Goal: Task Accomplishment & Management: Use online tool/utility

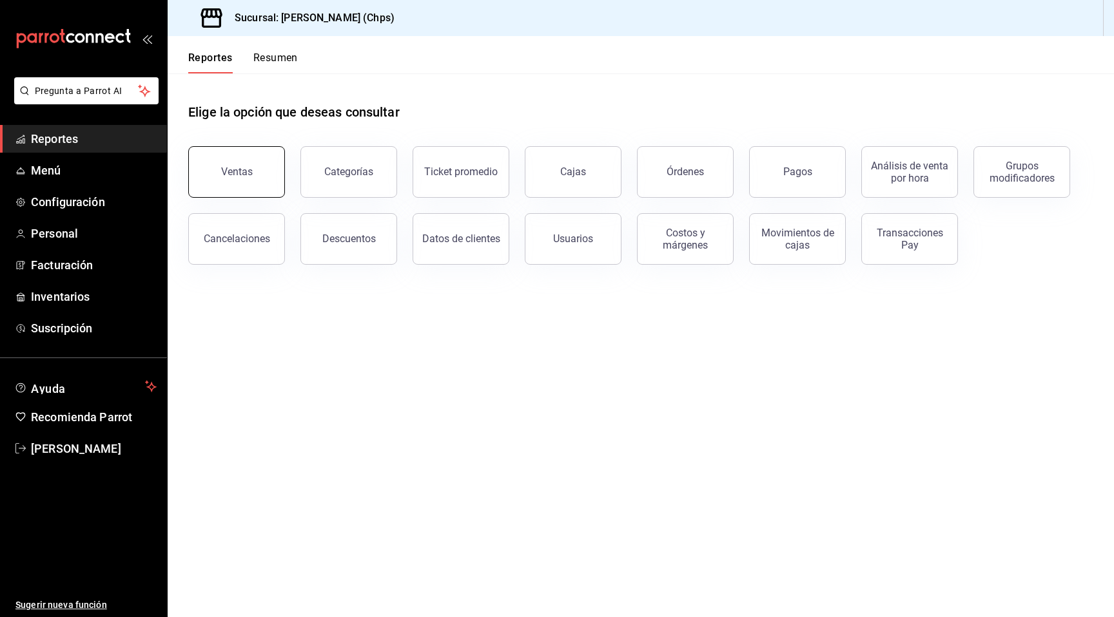
click at [267, 169] on button "Ventas" at bounding box center [236, 172] width 97 height 52
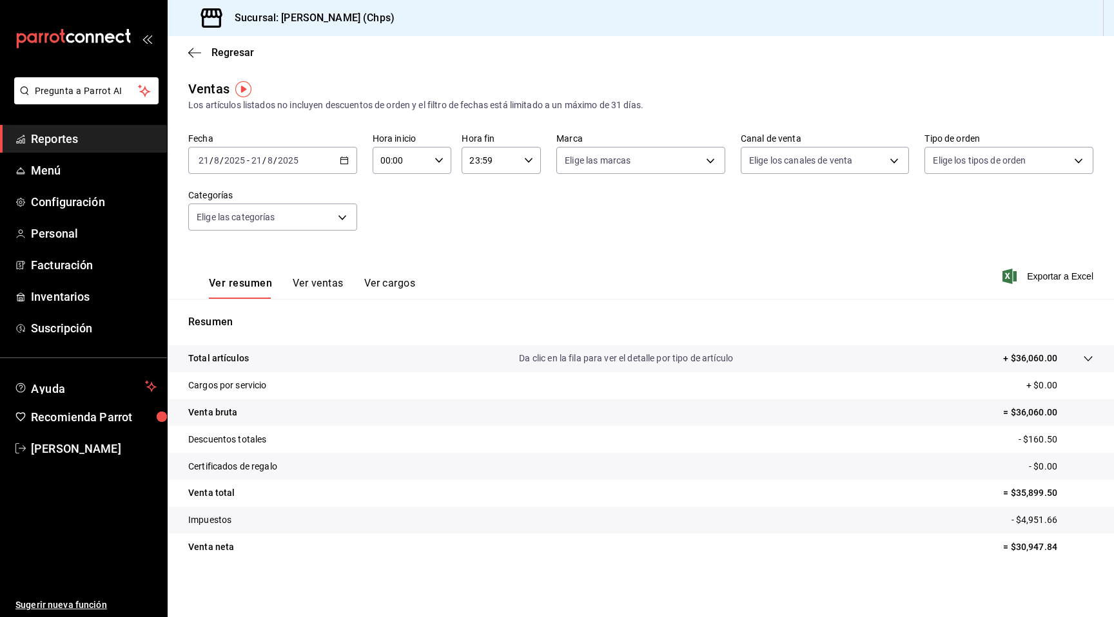
click at [262, 170] on div "[DATE] [DATE] - [DATE] [DATE]" at bounding box center [272, 160] width 169 height 27
click at [245, 292] on span "Mes actual" at bounding box center [249, 287] width 100 height 14
click at [336, 280] on button "Ver ventas" at bounding box center [318, 288] width 51 height 22
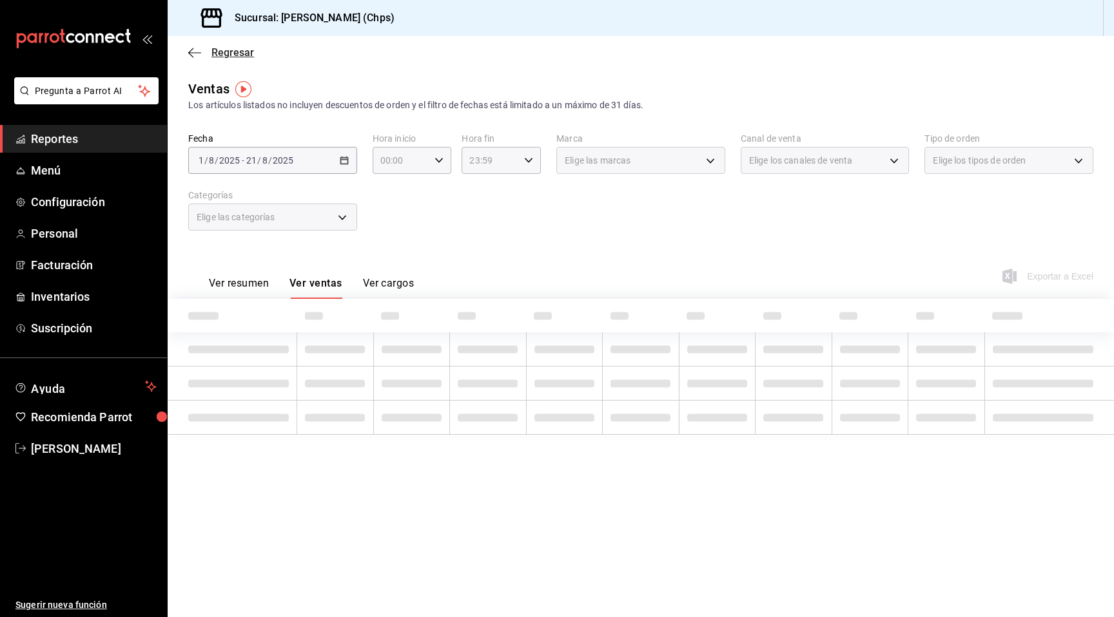
click at [209, 49] on span "Regresar" at bounding box center [221, 52] width 66 height 12
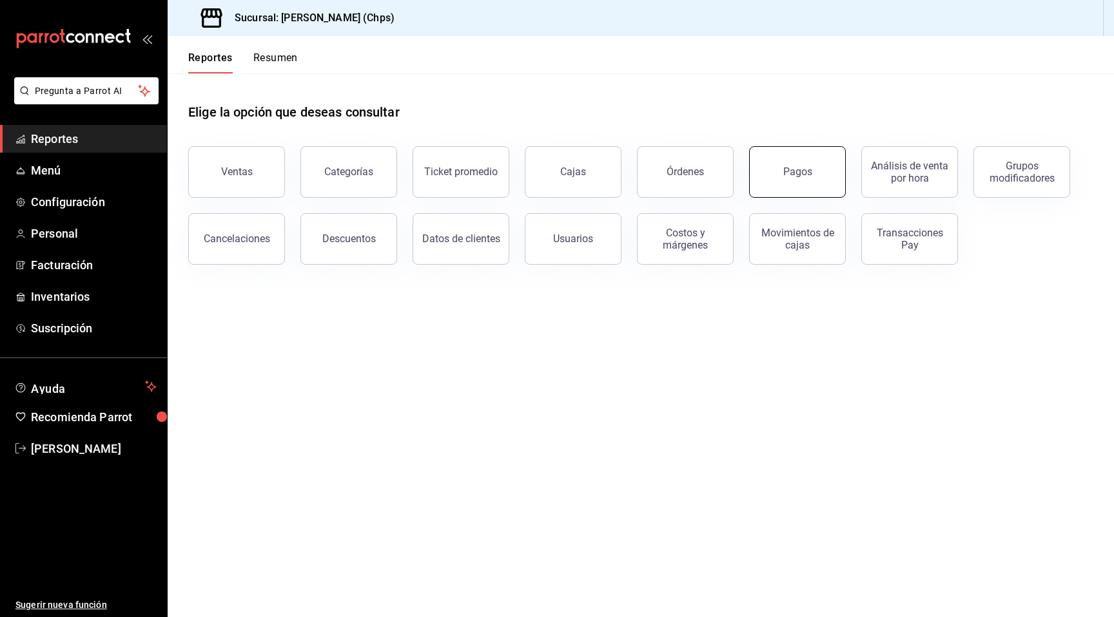
click at [806, 177] on div "Pagos" at bounding box center [797, 172] width 29 height 12
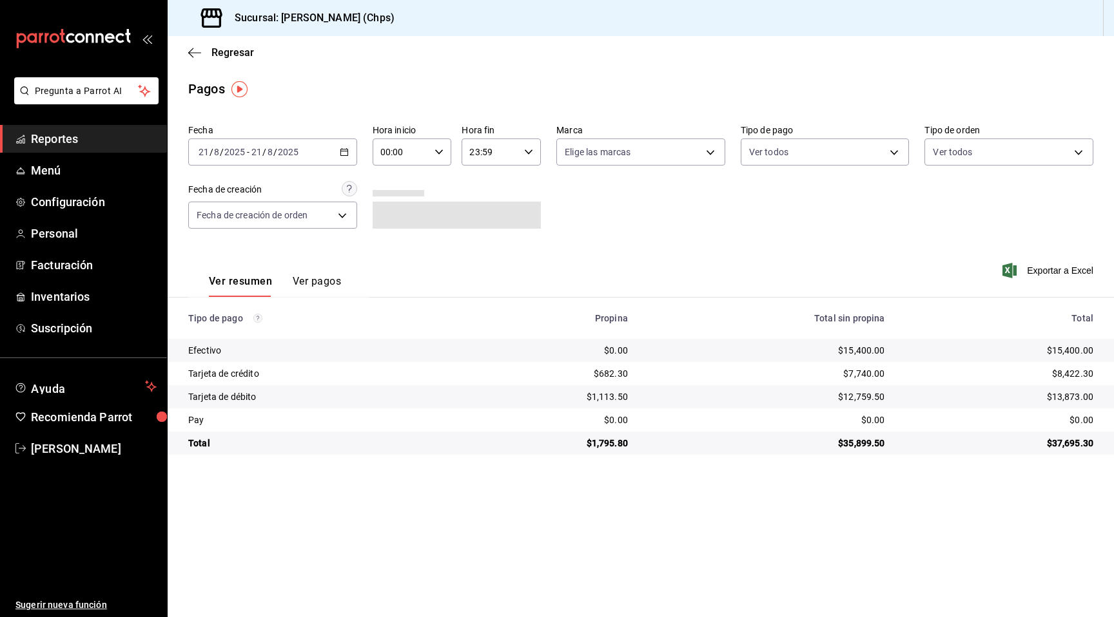
click at [298, 150] on div "2025-08-21 21 / 8 / 2025" at bounding box center [274, 152] width 50 height 10
click at [262, 281] on span "Mes actual" at bounding box center [249, 278] width 100 height 14
click at [312, 148] on div "2025-08-01 1 / 8 / 2025 - 2025-08-21 21 / 8 / 2025" at bounding box center [272, 152] width 169 height 27
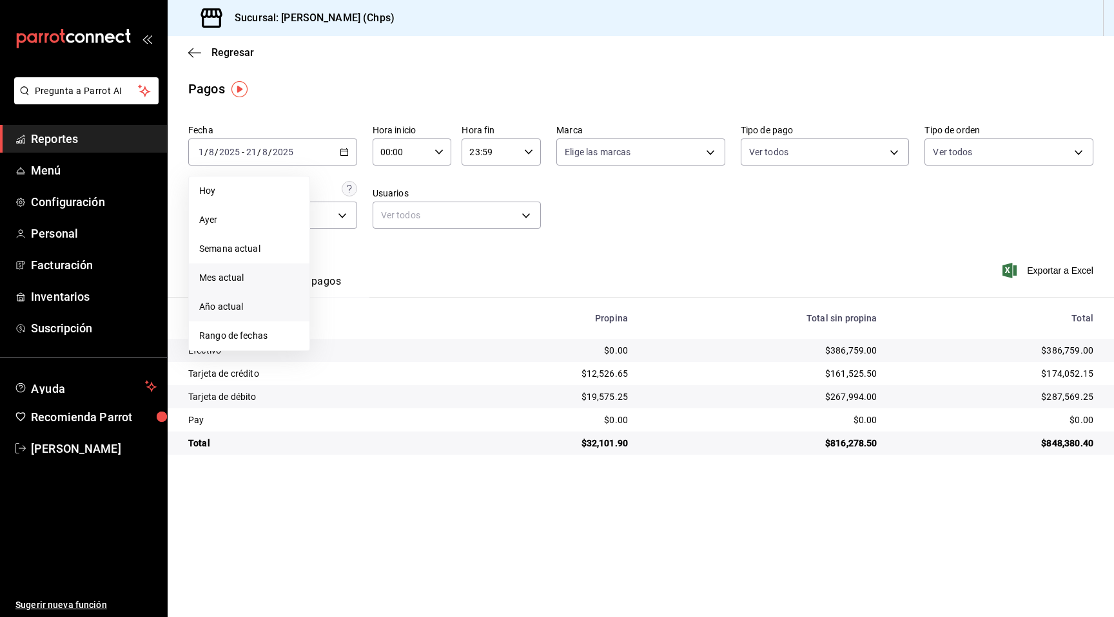
click at [256, 308] on span "Año actual" at bounding box center [249, 307] width 100 height 14
